Goal: Task Accomplishment & Management: Complete application form

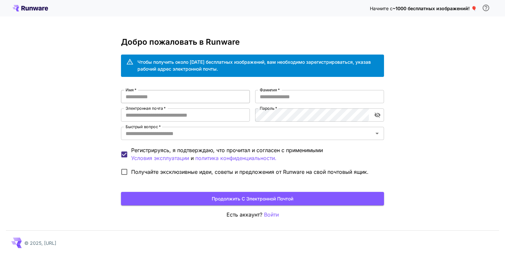
type input "**********"
click at [194, 100] on input "Имя   *" at bounding box center [185, 96] width 129 height 13
type input "********"
click at [294, 99] on input "Фамилия   *" at bounding box center [319, 96] width 129 height 13
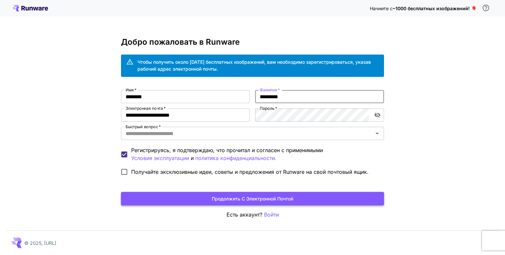
type input "*********"
click at [236, 197] on font "Продолжить с электронной почтой" at bounding box center [253, 199] width 82 height 6
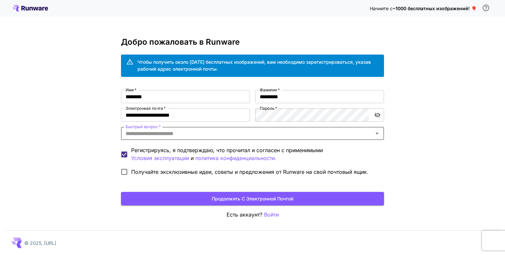
click at [178, 135] on input "Быстрый вопрос   *" at bounding box center [247, 133] width 248 height 9
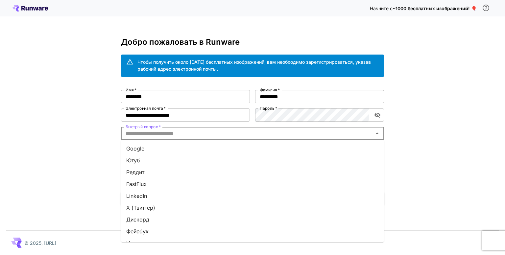
click at [149, 146] on li "Google" at bounding box center [252, 149] width 263 height 12
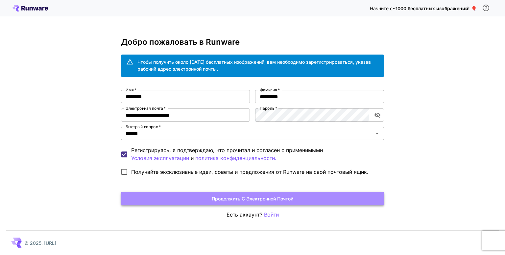
click at [272, 199] on font "Продолжить с электронной почтой" at bounding box center [253, 199] width 82 height 6
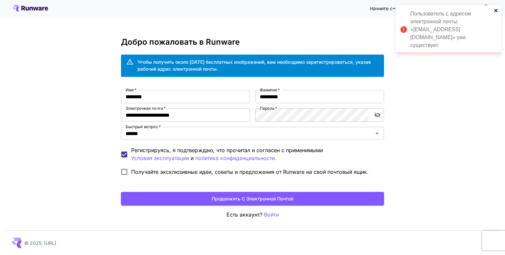
click at [496, 8] on icon "закрывать" at bounding box center [496, 10] width 5 height 5
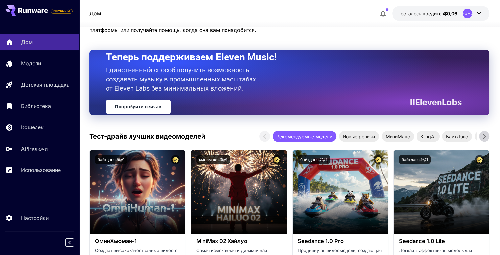
scroll to position [66, 0]
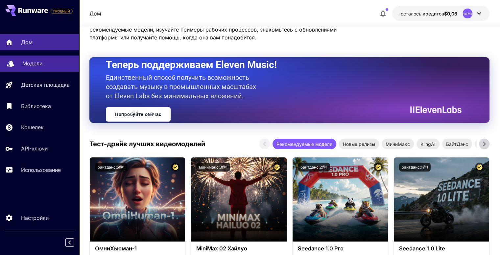
click at [29, 61] on font "Модели" at bounding box center [32, 63] width 20 height 7
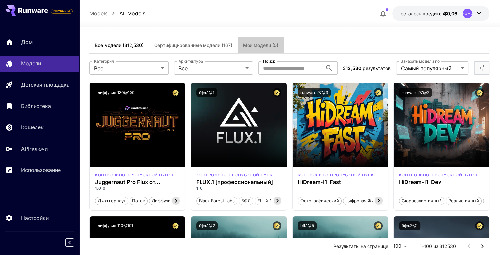
click at [255, 47] on font "Мои модели (0)" at bounding box center [261, 45] width 36 height 6
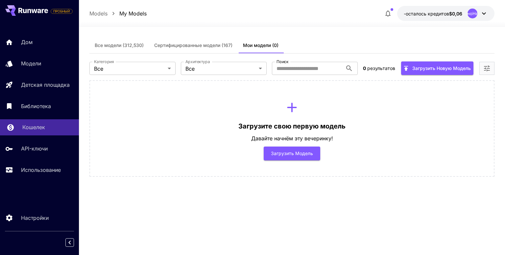
click at [28, 127] on font "Кошелек" at bounding box center [33, 127] width 23 height 7
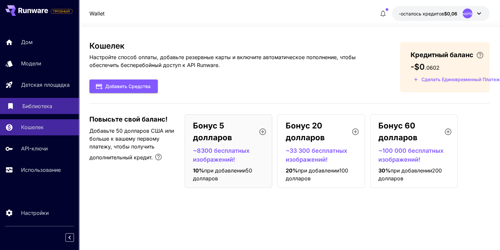
click at [33, 107] on font "Библиотека" at bounding box center [37, 106] width 30 height 7
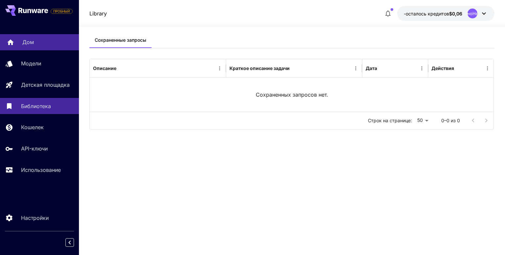
click at [30, 41] on font "Дом" at bounding box center [28, 42] width 12 height 7
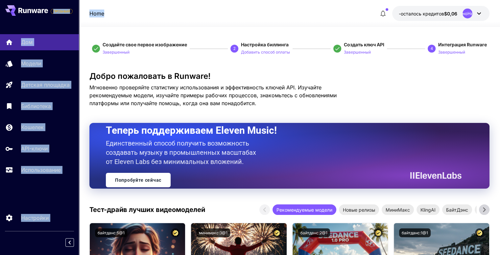
drag, startPoint x: 393, startPoint y: 0, endPoint x: 57, endPoint y: 8, distance: 336.5
drag, startPoint x: 21, startPoint y: 11, endPoint x: 273, endPoint y: -29, distance: 254.9
drag, startPoint x: 12, startPoint y: 11, endPoint x: 8, endPoint y: -11, distance: 22.1
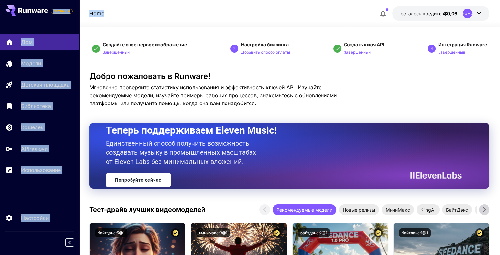
click at [211, 11] on div "Home -осталось кредитов $0,06 НеопределеноНеопределено" at bounding box center [289, 13] width 400 height 15
